Goal: Task Accomplishment & Management: Use online tool/utility

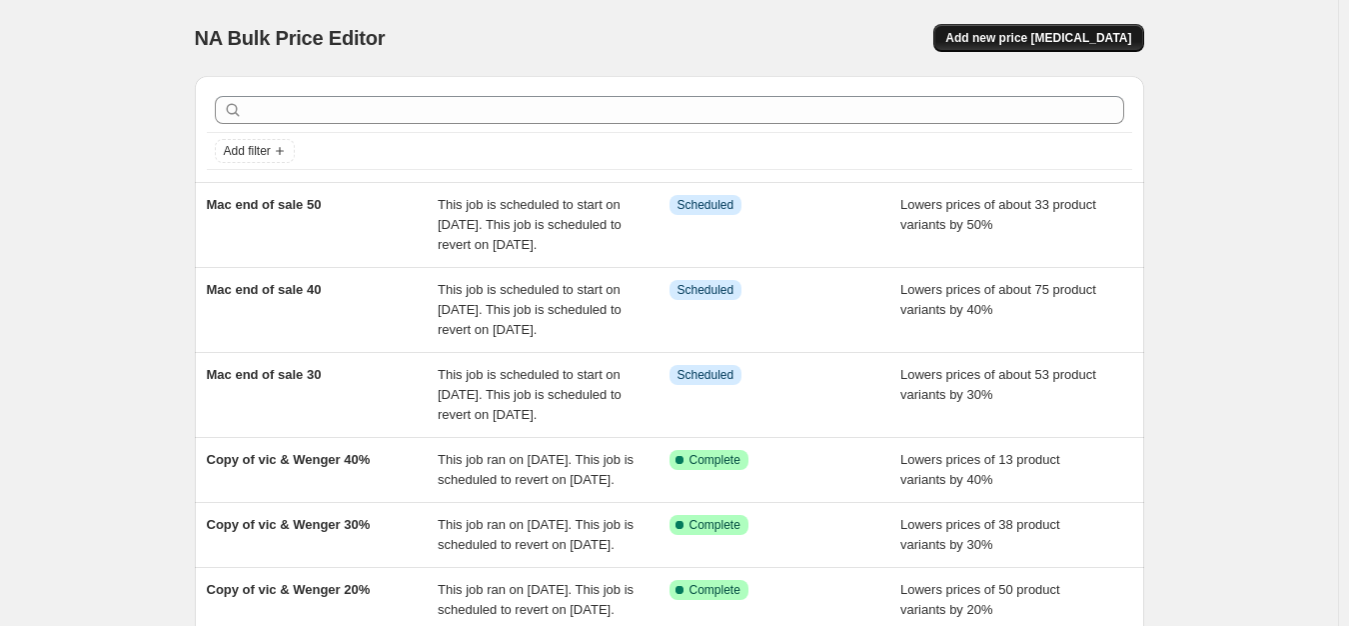
click at [1066, 46] on button "Add new price [MEDICAL_DATA]" at bounding box center [1038, 38] width 210 height 28
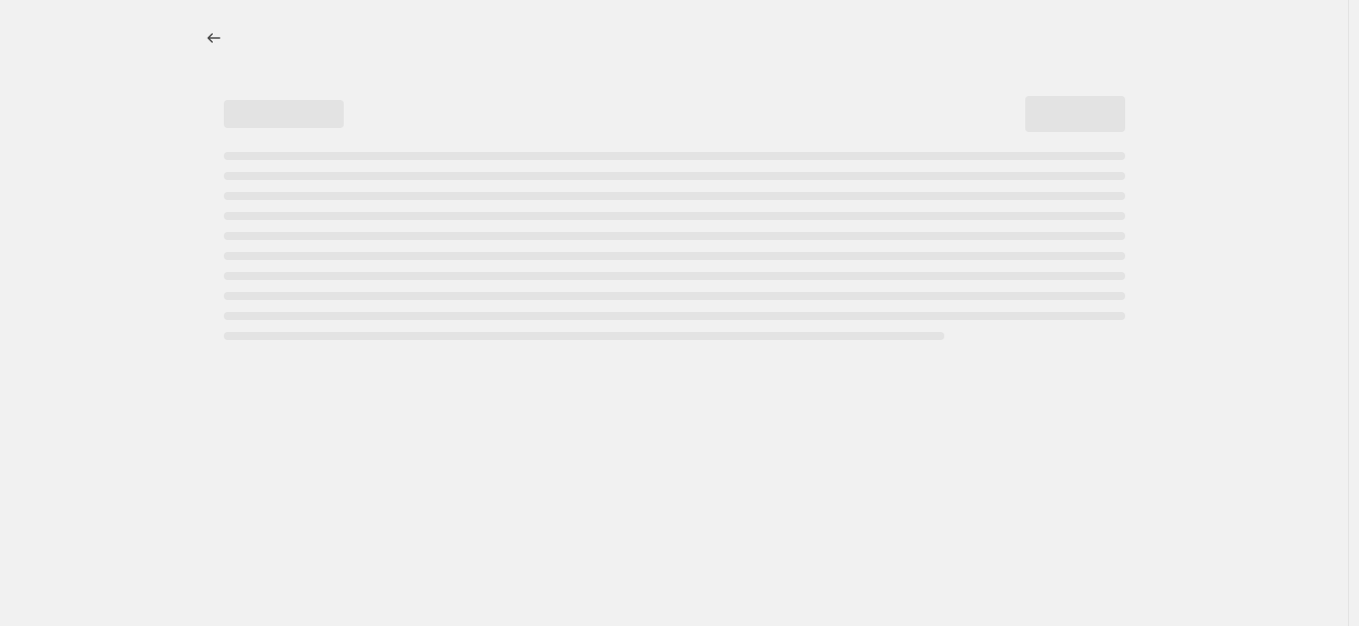
select select "percentage"
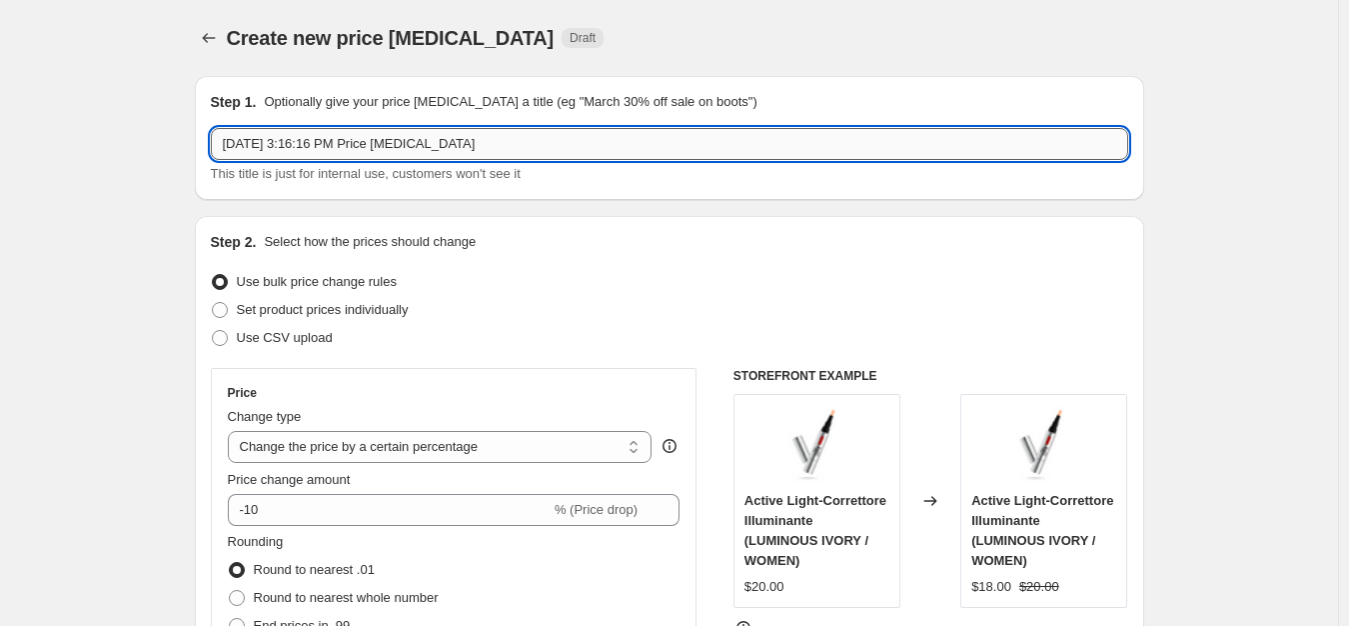
click at [502, 128] on input "[DATE] 3:16:16 PM Price [MEDICAL_DATA]" at bounding box center [670, 144] width 918 height 32
type input "A"
type input "ABH BACK TO SCHOOL 20%"
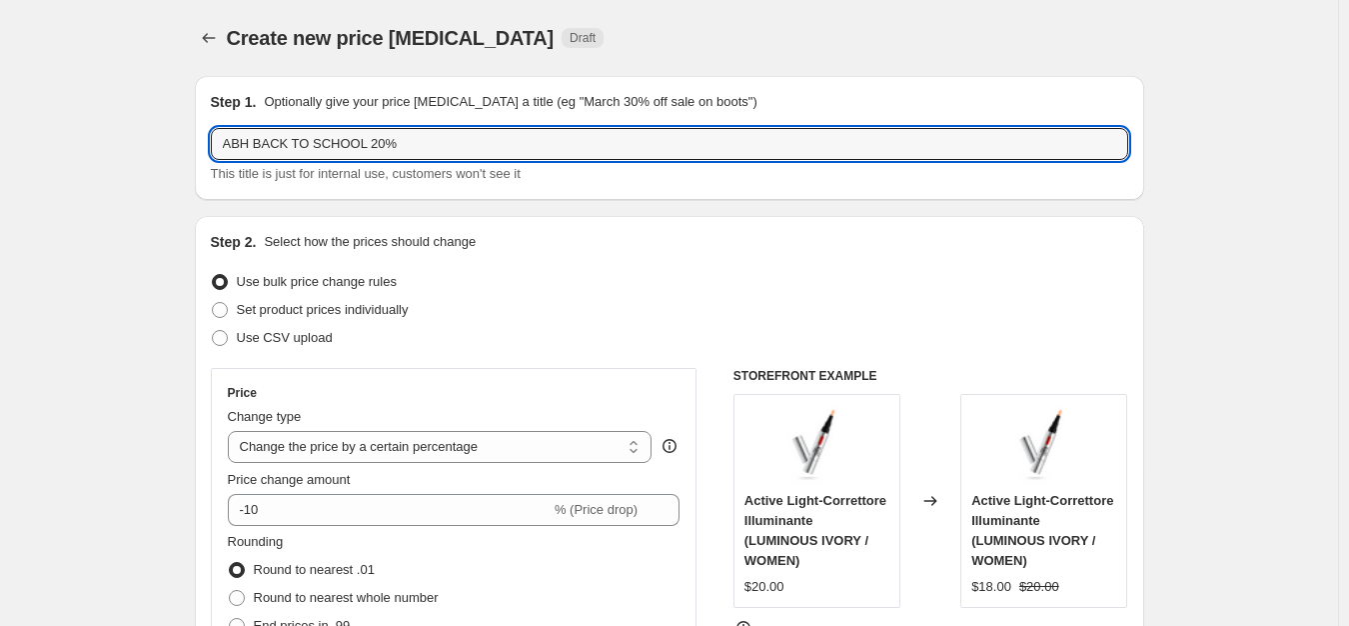
click at [453, 527] on div "Price Change type Change the price to a certain amount Change the price by a ce…" at bounding box center [454, 548] width 453 height 327
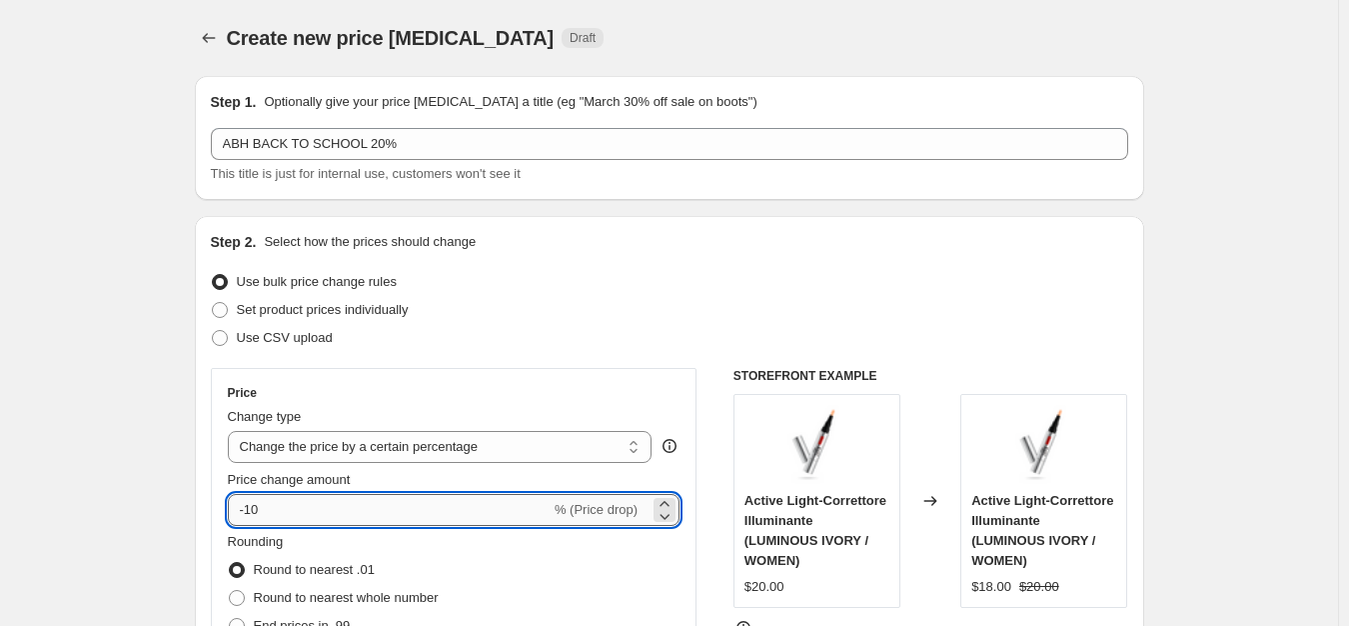
click at [453, 511] on input "-10" at bounding box center [389, 510] width 323 height 32
type input "-1"
type input "-20"
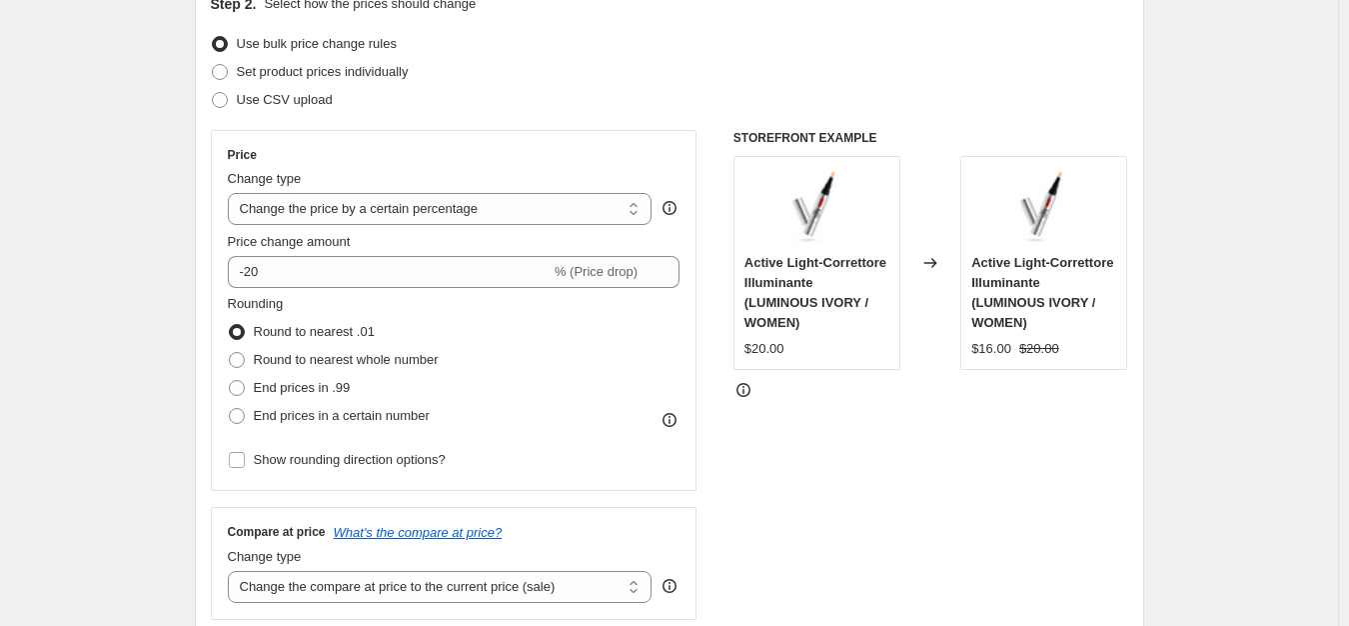
scroll to position [400, 0]
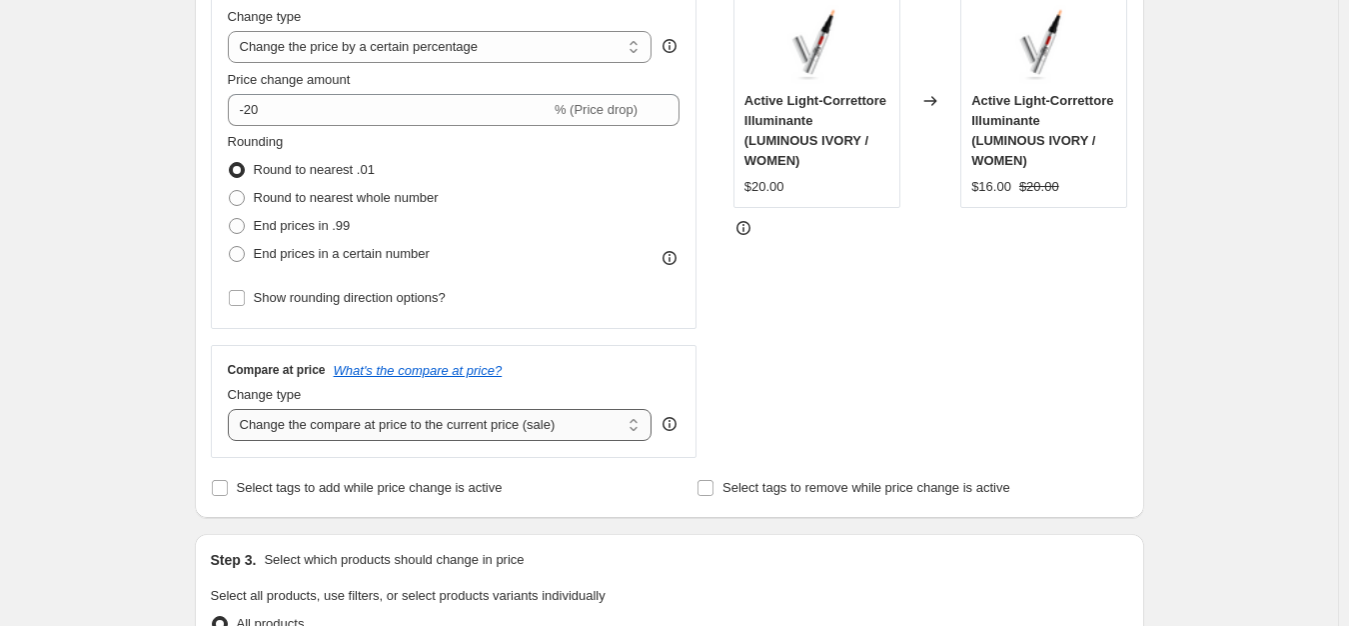
click at [341, 433] on select "Change the compare at price to the current price (sale) Change the compare at p…" at bounding box center [440, 425] width 425 height 32
select select "no_change"
click at [232, 409] on select "Change the compare at price to the current price (sale) Change the compare at p…" at bounding box center [440, 425] width 425 height 32
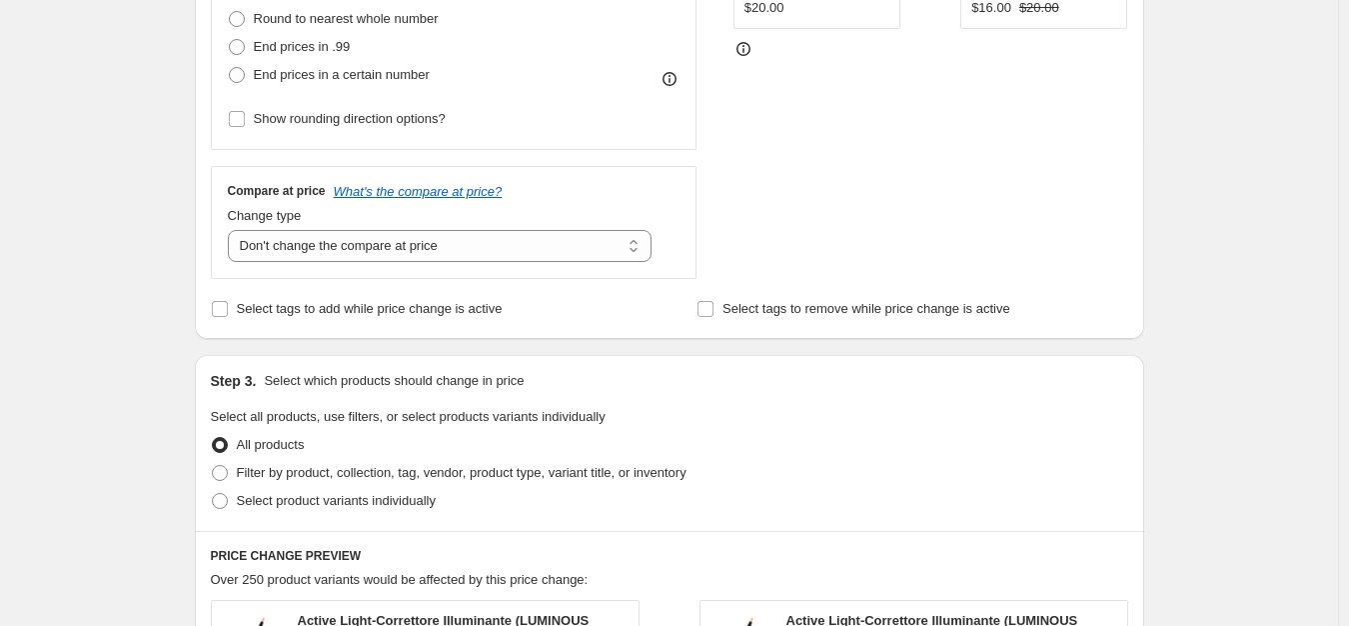
scroll to position [800, 0]
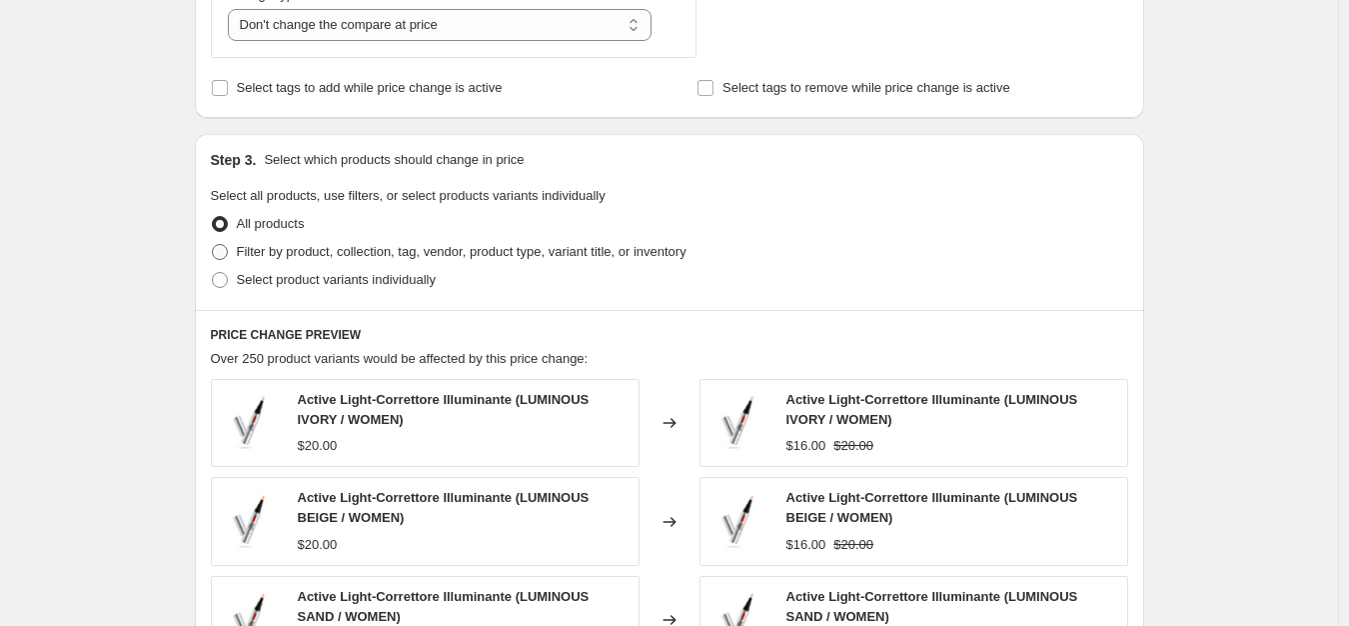
click at [333, 245] on span "Filter by product, collection, tag, vendor, product type, variant title, or inv…" at bounding box center [462, 251] width 450 height 15
click at [213, 245] on input "Filter by product, collection, tag, vendor, product type, variant title, or inv…" at bounding box center [212, 244] width 1 height 1
radio input "true"
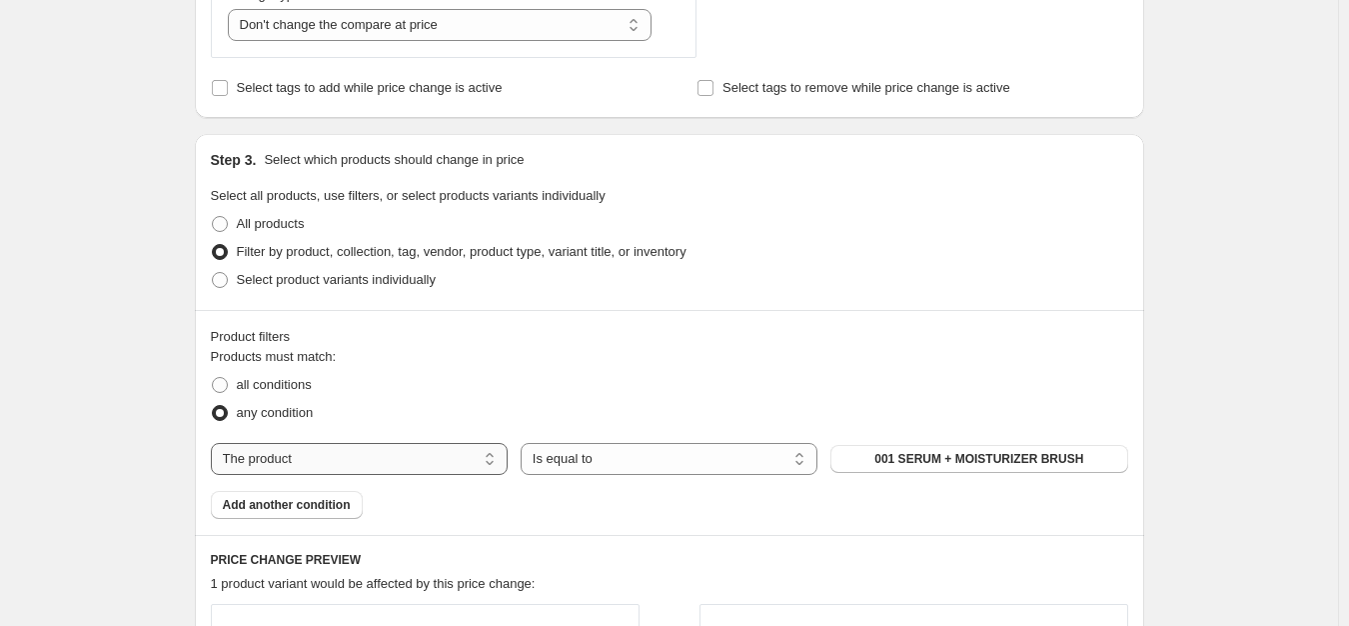
click at [328, 473] on select "The product The product's collection The product's tag The product's vendor The…" at bounding box center [359, 459] width 297 height 32
select select "vendor"
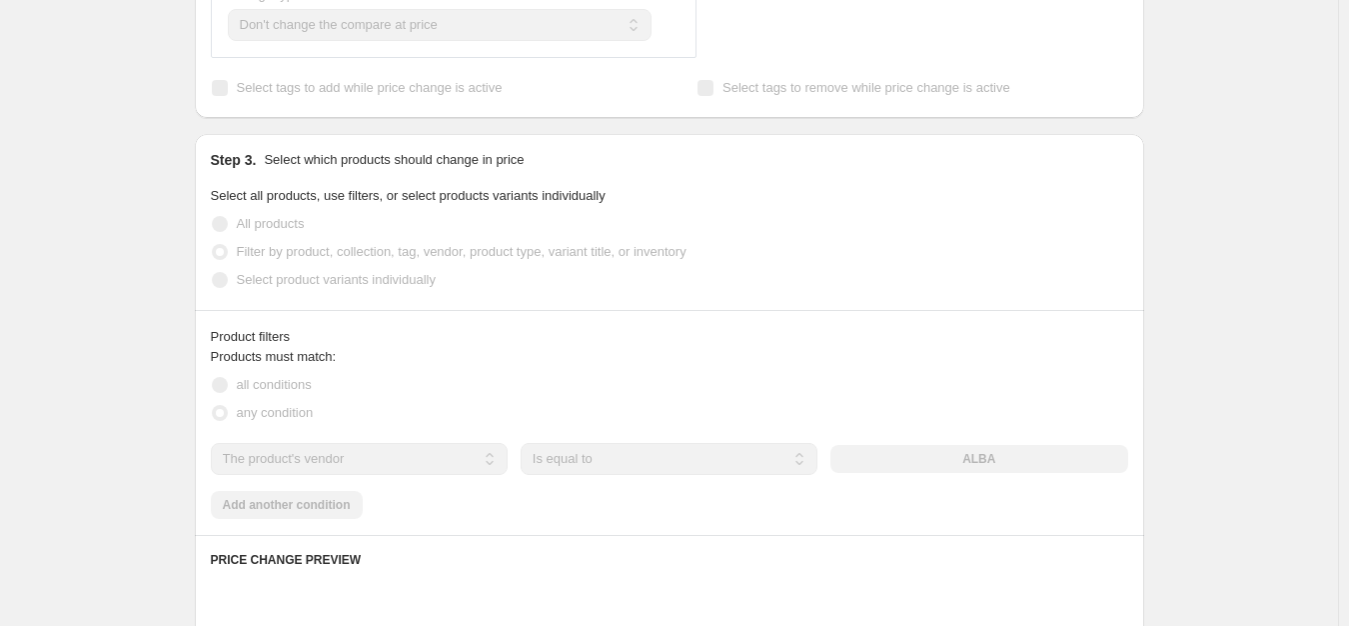
click at [996, 460] on div "ALBA" at bounding box center [979, 459] width 297 height 28
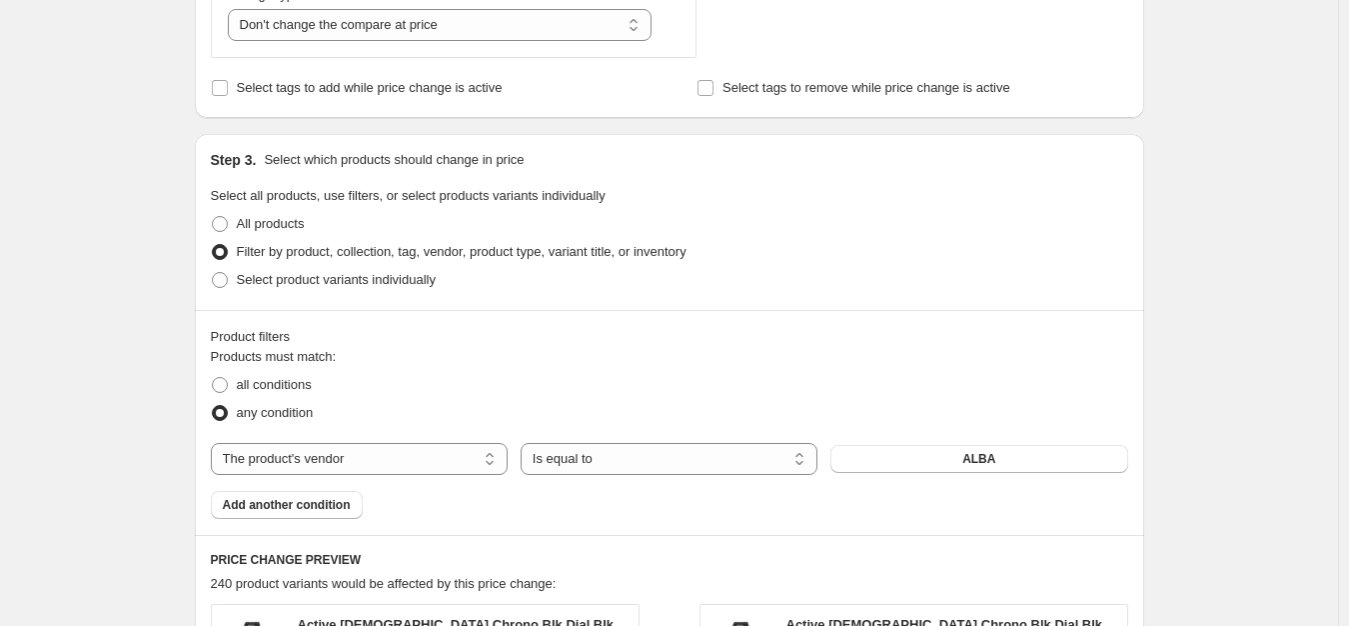
click at [992, 459] on span "ALBA" at bounding box center [978, 459] width 33 height 16
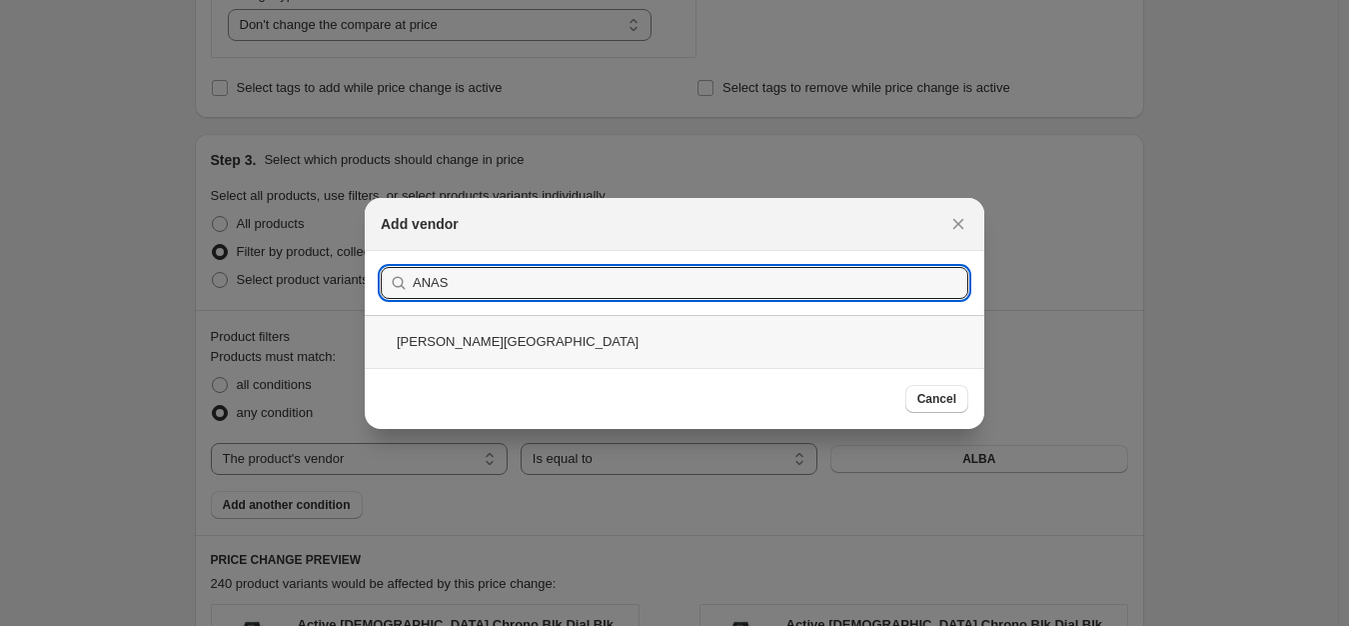
type input "ANAS"
click at [508, 332] on div "[PERSON_NAME][GEOGRAPHIC_DATA]" at bounding box center [675, 341] width 620 height 53
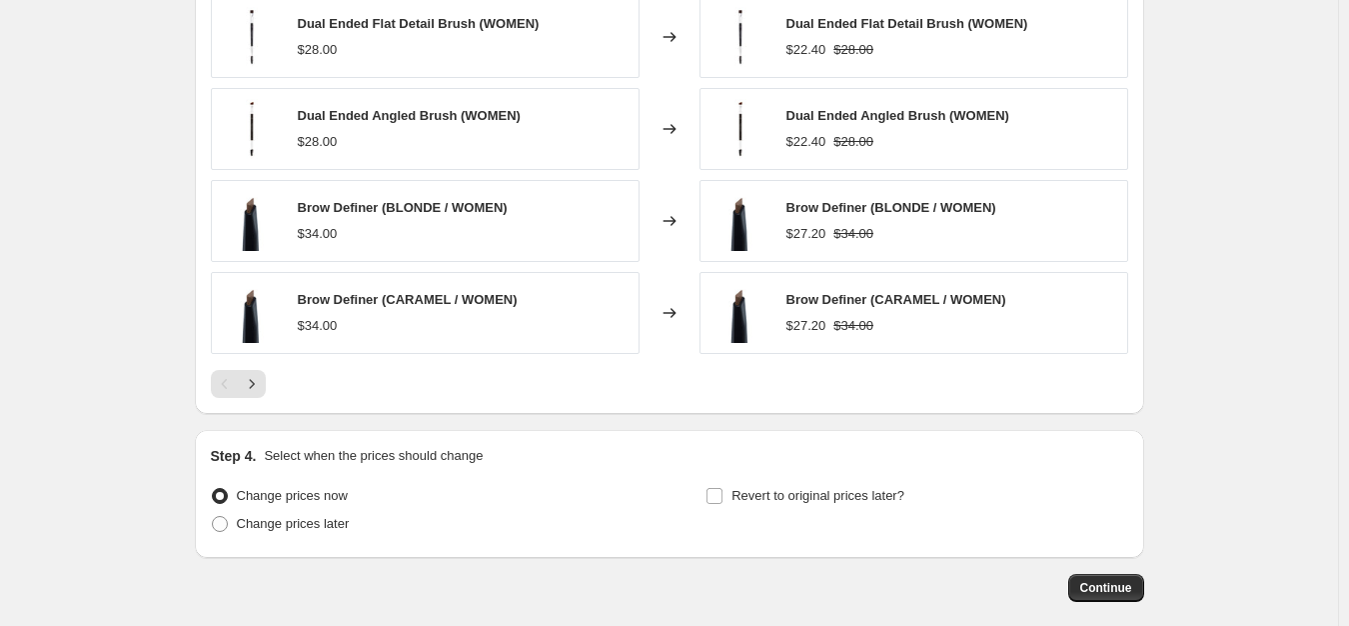
scroll to position [1598, 0]
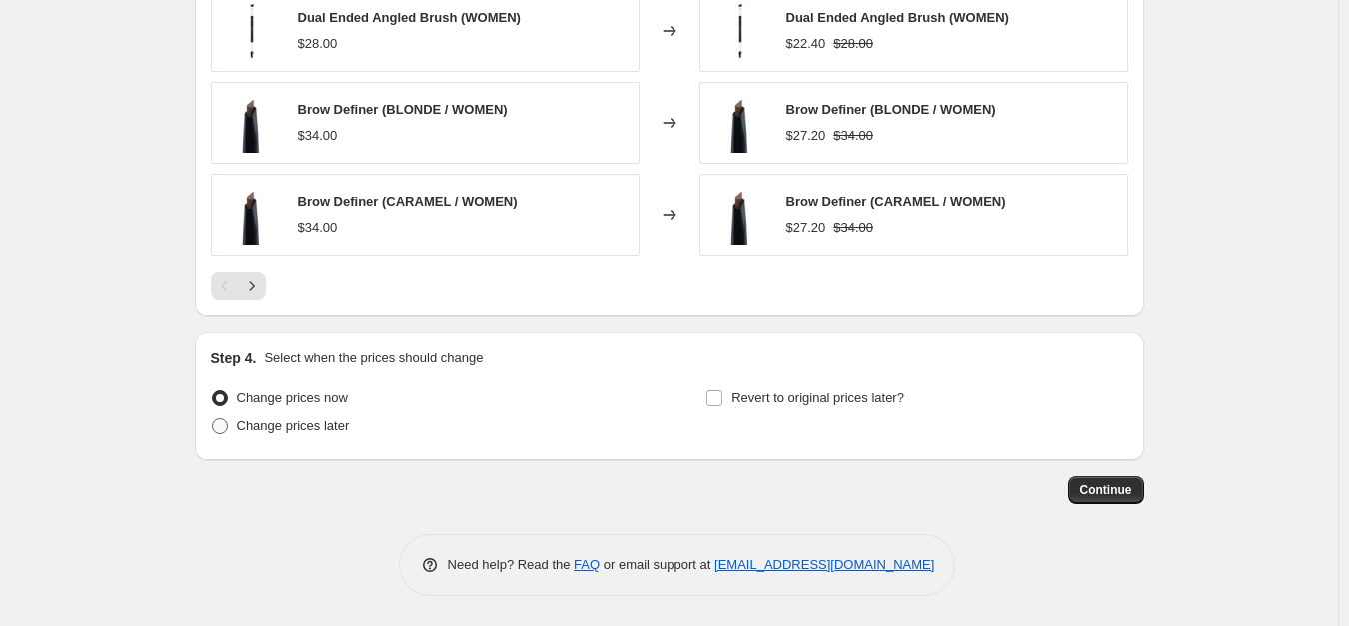
click at [347, 431] on span "Change prices later" at bounding box center [293, 425] width 113 height 15
click at [213, 419] on input "Change prices later" at bounding box center [212, 418] width 1 height 1
radio input "true"
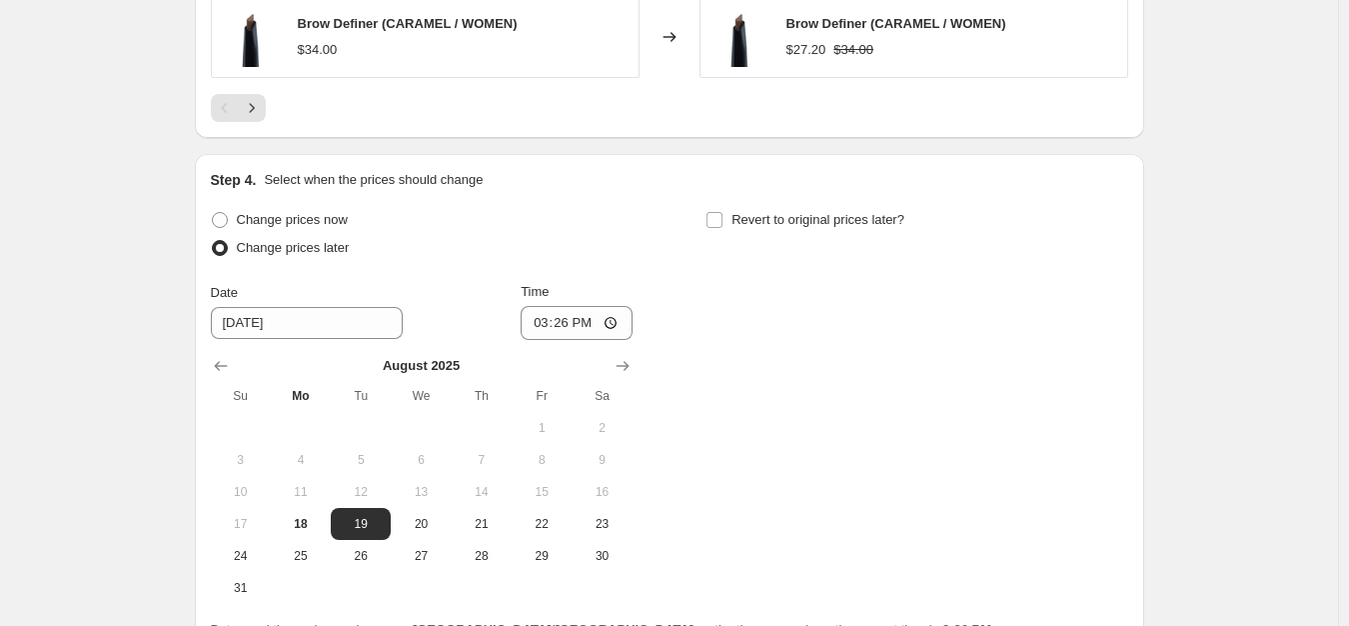
scroll to position [1972, 0]
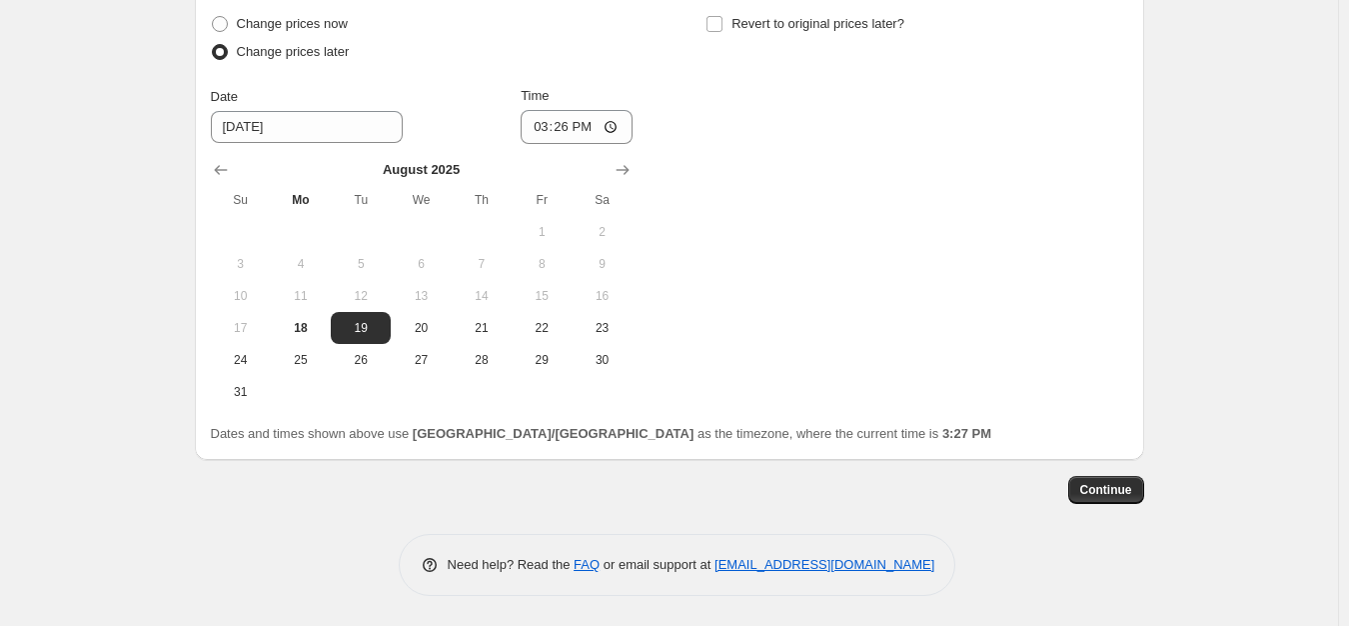
click at [627, 152] on div "[DATE] Su Mo Tu We Th Fr Sa 1 2 3 4 5 6 7 8 9 10 11 12 13 14 15 16 17 18 19 20 …" at bounding box center [414, 276] width 438 height 264
click at [628, 160] on icon "Show next month, September 2025" at bounding box center [623, 170] width 20 height 20
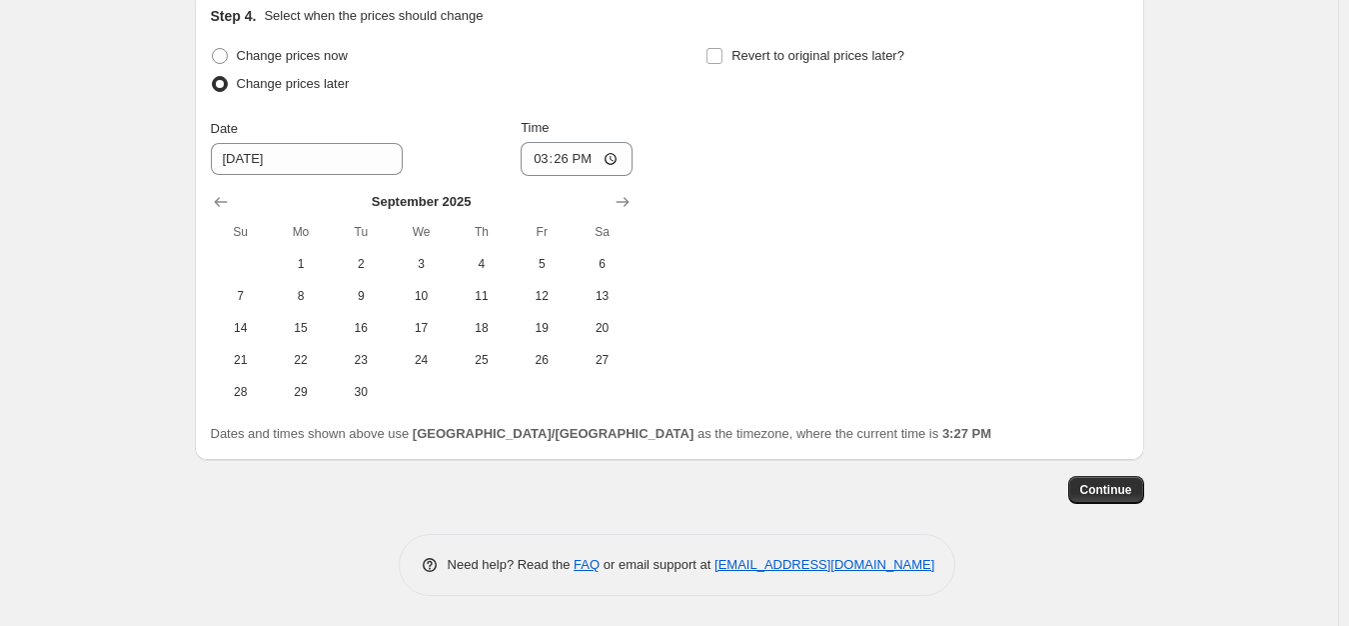
scroll to position [1940, 0]
click at [365, 264] on span "2" at bounding box center [361, 264] width 44 height 16
type input "[DATE]"
drag, startPoint x: 562, startPoint y: 156, endPoint x: 551, endPoint y: 155, distance: 11.0
click at [556, 155] on input "15:26" at bounding box center [577, 159] width 112 height 34
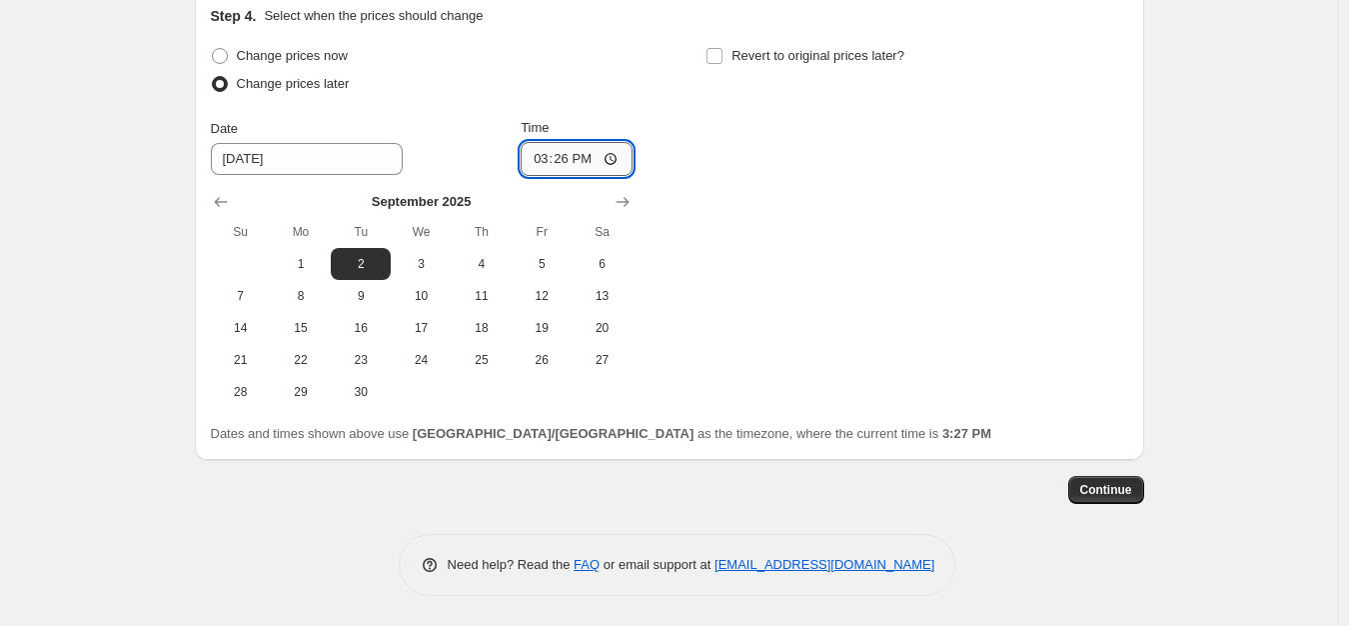
click at [551, 155] on input "15:26" at bounding box center [577, 159] width 112 height 34
type input "00:00"
click at [744, 39] on div "Step 4. Select when the prices should change Change prices now Change prices la…" at bounding box center [670, 225] width 918 height 438
click at [769, 50] on span "Revert to original prices later?" at bounding box center [818, 55] width 173 height 15
click at [723, 50] on input "Revert to original prices later?" at bounding box center [715, 56] width 16 height 16
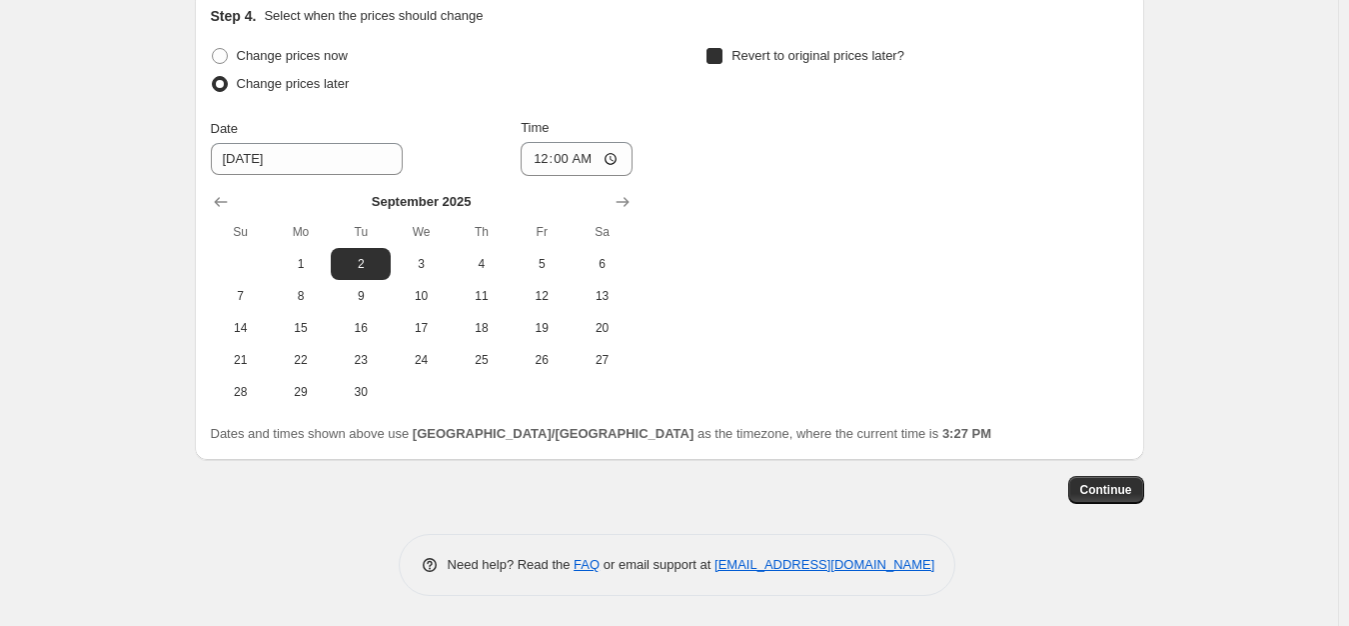
checkbox input "true"
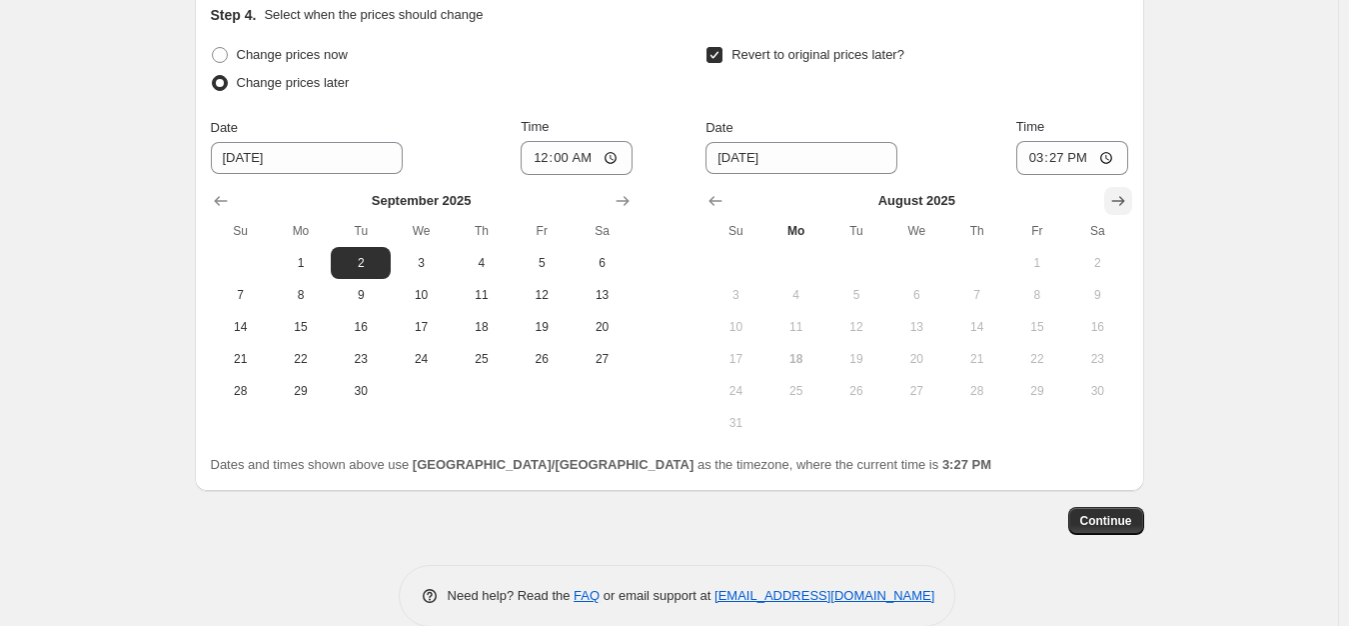
click at [1123, 194] on icon "Show next month, September 2025" at bounding box center [1118, 201] width 20 height 20
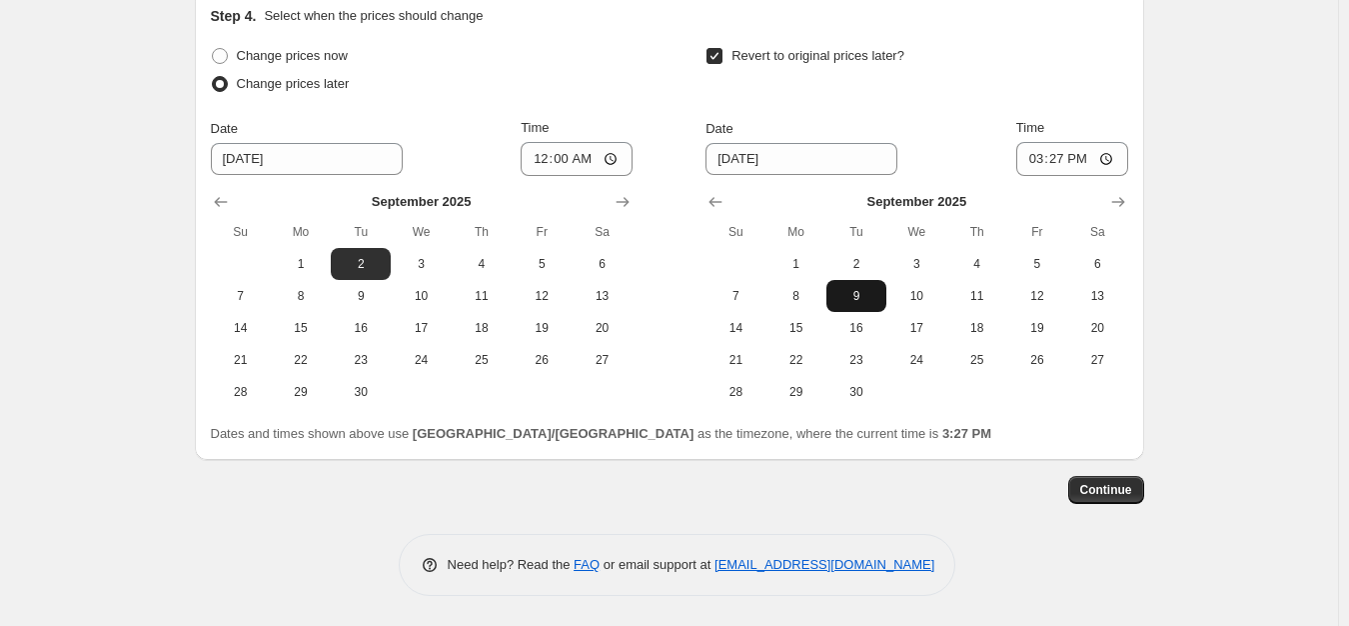
click at [866, 289] on span "9" at bounding box center [857, 296] width 44 height 16
type input "[DATE]"
click at [1023, 154] on input "15:27" at bounding box center [1072, 159] width 112 height 34
type input "23:59"
click at [1128, 489] on span "Continue" at bounding box center [1106, 490] width 52 height 16
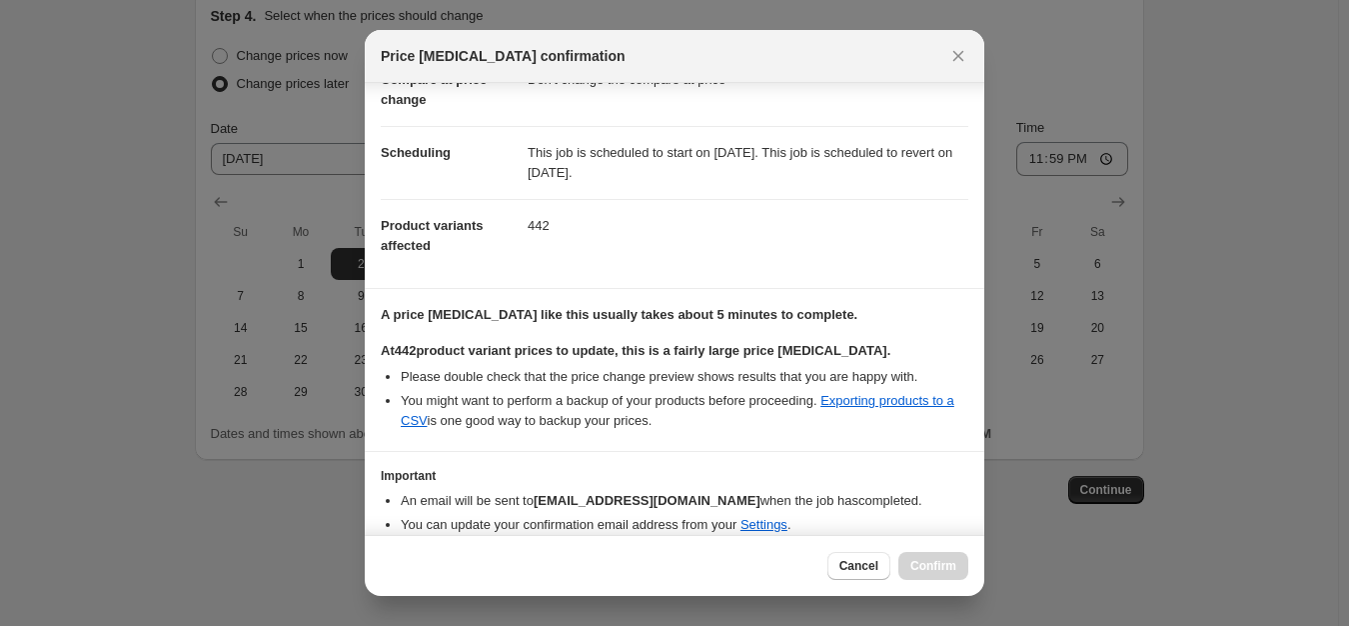
scroll to position [199, 0]
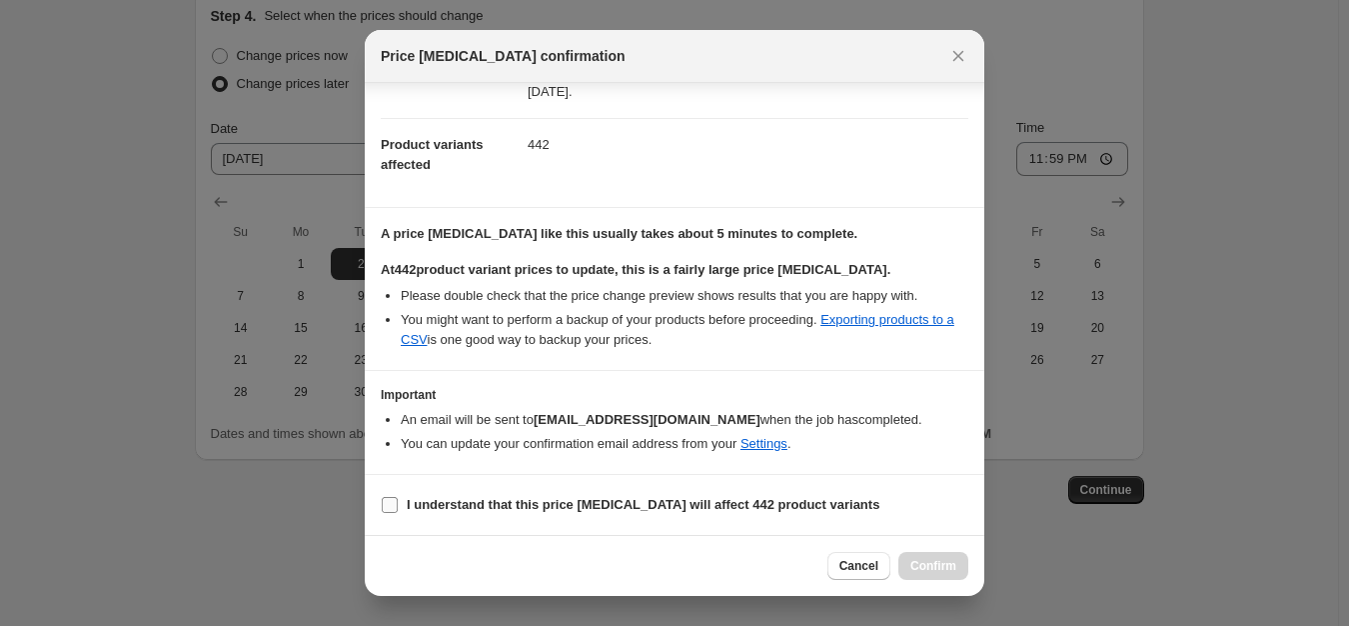
click at [492, 517] on label "I understand that this price [MEDICAL_DATA] will affect 442 product variants" at bounding box center [630, 505] width 499 height 28
click at [398, 513] on input "I understand that this price [MEDICAL_DATA] will affect 442 product variants" at bounding box center [390, 505] width 16 height 16
checkbox input "true"
click at [941, 566] on span "Confirm" at bounding box center [934, 566] width 46 height 16
